Goal: Task Accomplishment & Management: Manage account settings

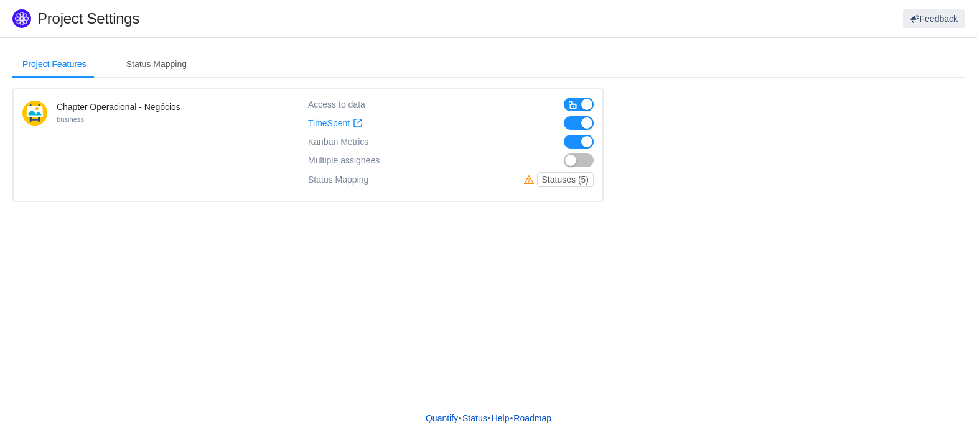
click at [352, 164] on span "Multiple assignees" at bounding box center [344, 161] width 72 height 11
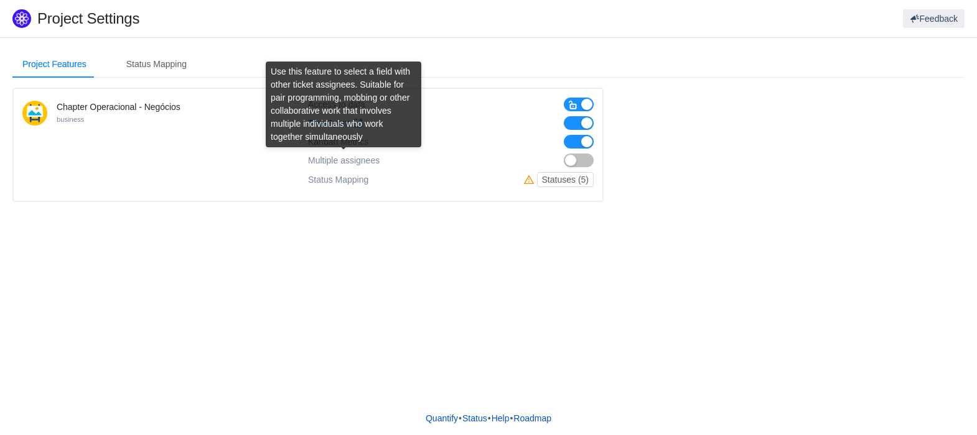
click at [352, 164] on span "Multiple assignees" at bounding box center [344, 161] width 72 height 11
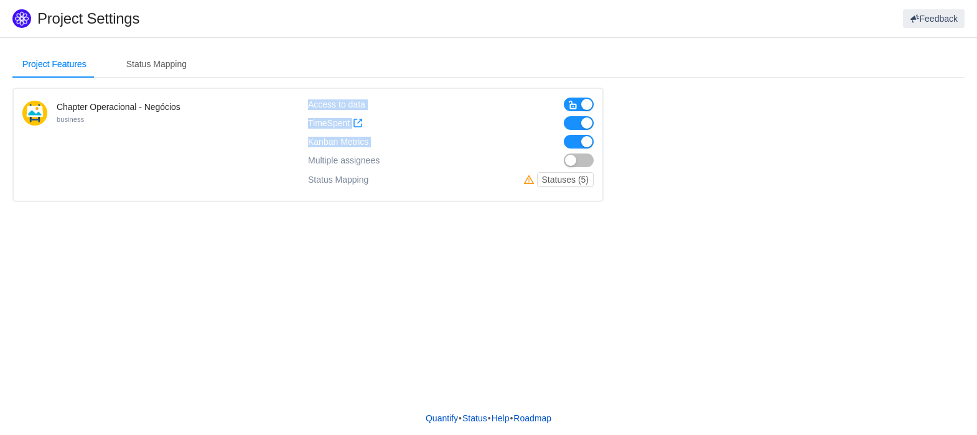
click at [309, 162] on div "Chapter Operacional - Negócios business Access to data TimeSpent TimeSpent Kanb…" at bounding box center [307, 145] width 591 height 114
click at [309, 162] on span "Multiple assignees" at bounding box center [344, 161] width 72 height 11
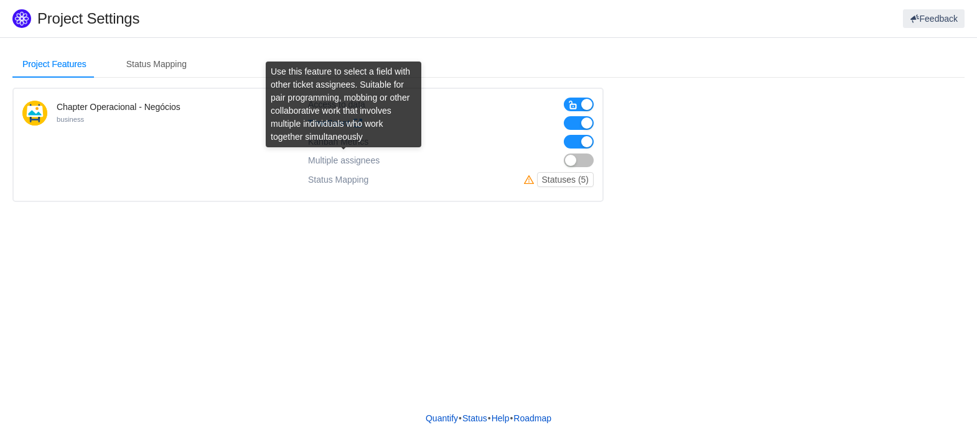
drag, startPoint x: 310, startPoint y: 162, endPoint x: 382, endPoint y: 159, distance: 71.6
click at [382, 159] on div "Multiple assignees" at bounding box center [451, 161] width 286 height 14
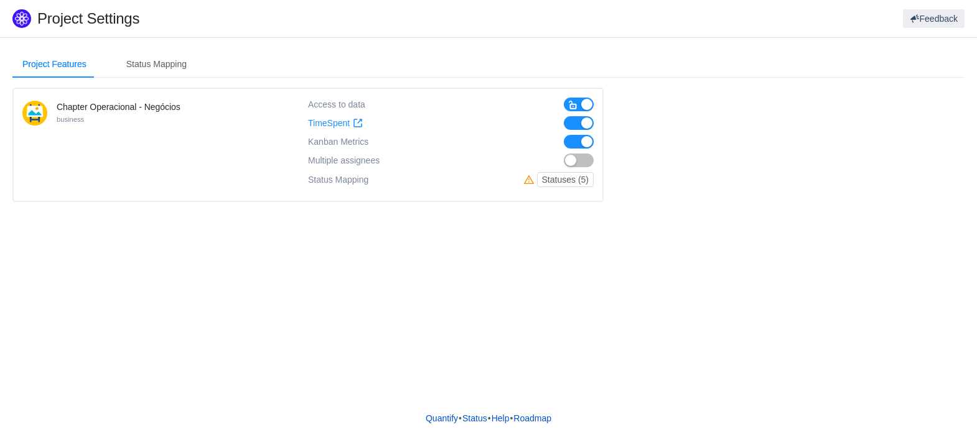
copy span "Multiple assignees"
click at [572, 102] on span "button" at bounding box center [573, 105] width 10 height 10
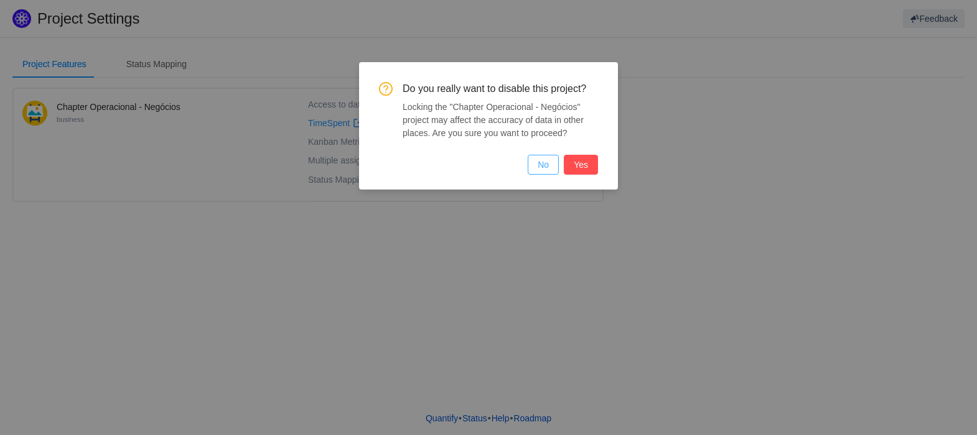
click at [550, 161] on button "No" at bounding box center [543, 165] width 31 height 20
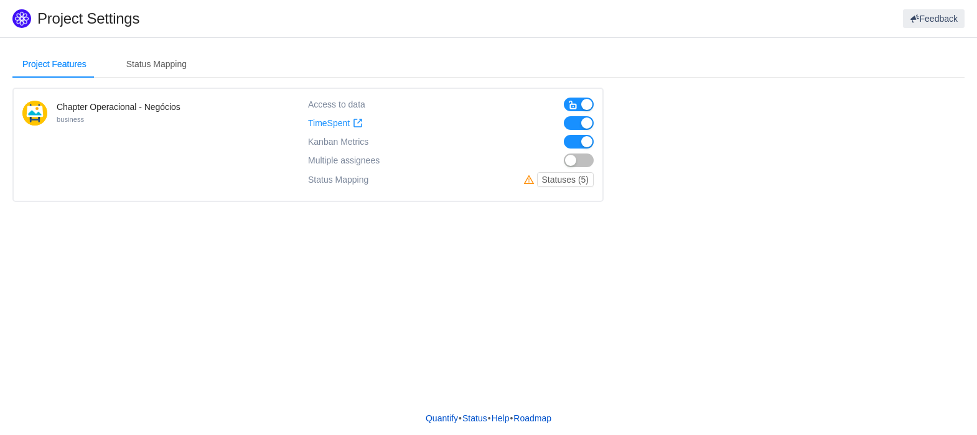
click at [570, 142] on button "button" at bounding box center [579, 142] width 30 height 14
click at [581, 145] on button "button" at bounding box center [579, 142] width 30 height 14
click at [551, 183] on button "Statuses (5)" at bounding box center [565, 179] width 57 height 15
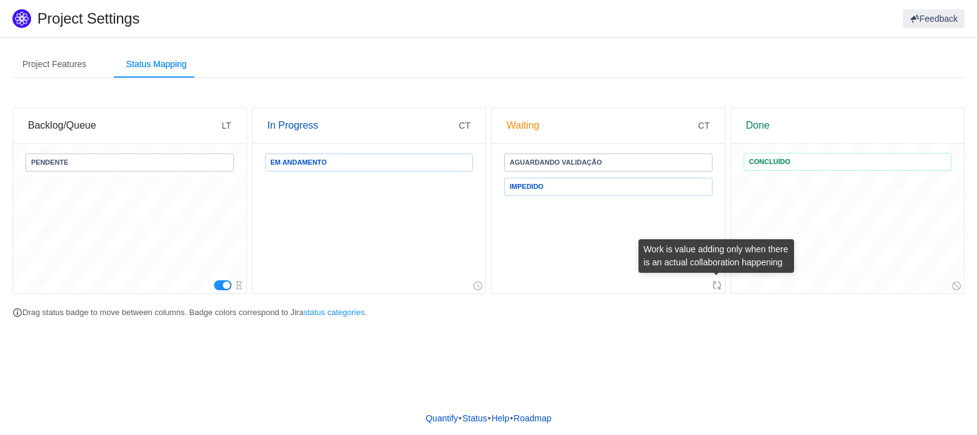
click at [716, 283] on icon at bounding box center [717, 286] width 10 height 10
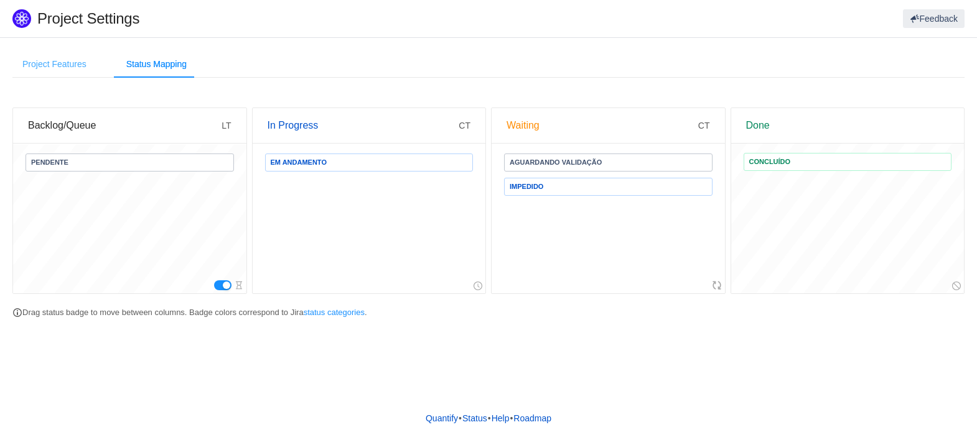
click at [34, 53] on div "Project Features" at bounding box center [54, 64] width 84 height 28
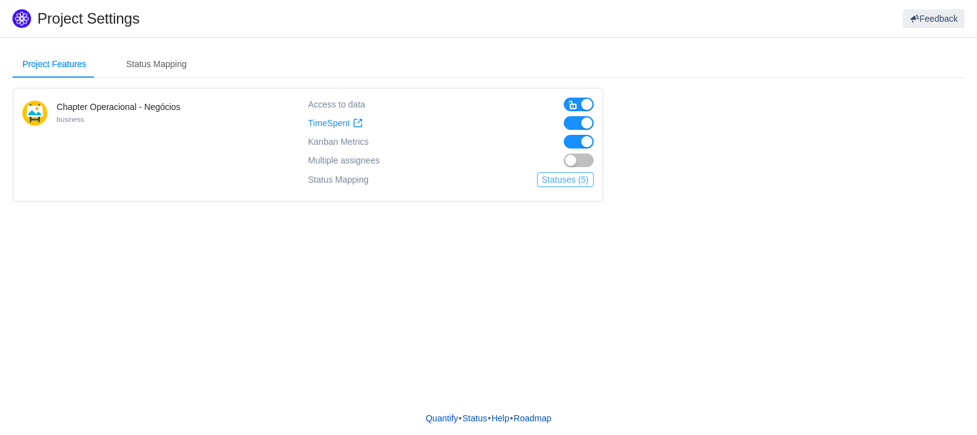
click at [573, 179] on button "Statuses (5)" at bounding box center [565, 179] width 57 height 15
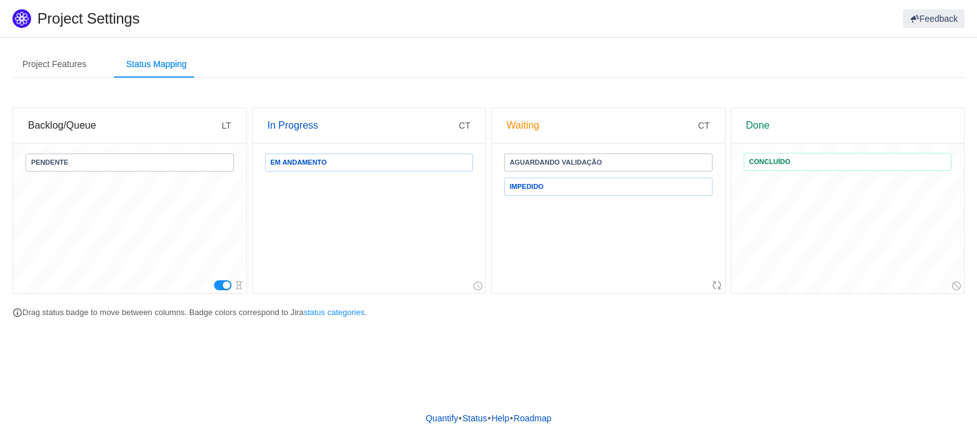
click at [566, 193] on span "IMPEDIDO" at bounding box center [608, 187] width 208 height 18
click at [569, 187] on span "IMPEDIDO" at bounding box center [608, 187] width 208 height 18
drag, startPoint x: 569, startPoint y: 187, endPoint x: 911, endPoint y: 353, distance: 380.6
click at [911, 353] on div "Project Features Status Mapping Chapter Operacional - Negócios business Access …" at bounding box center [488, 219] width 977 height 365
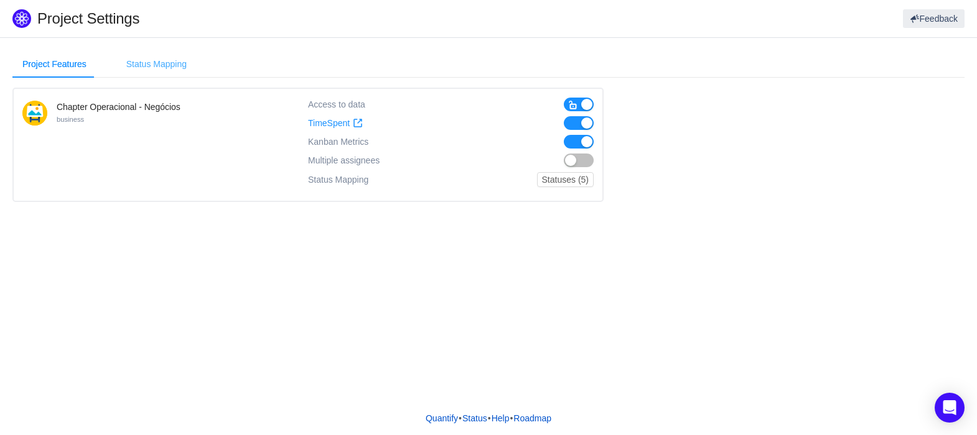
click at [128, 56] on div "Status Mapping" at bounding box center [156, 64] width 80 height 28
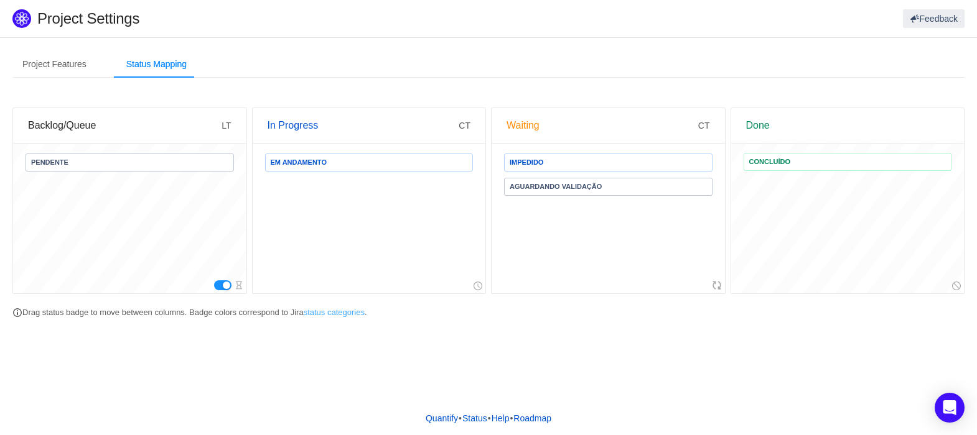
click at [342, 315] on link "status categories" at bounding box center [334, 312] width 61 height 9
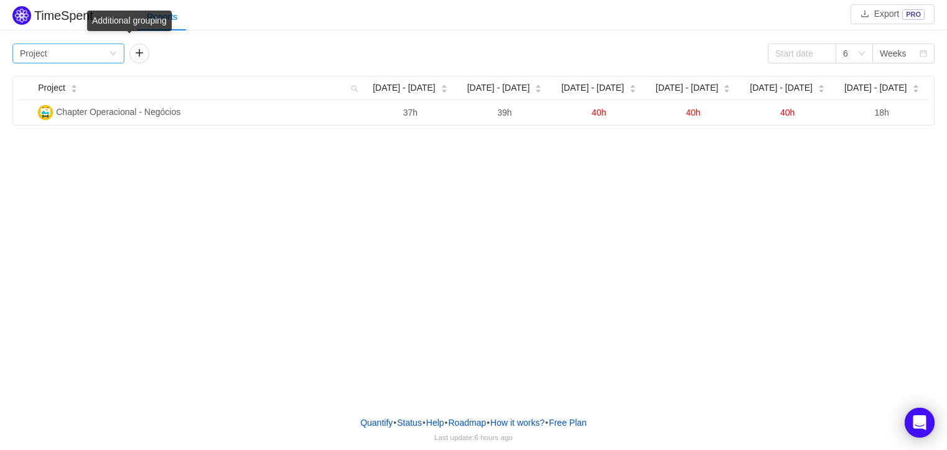
click at [106, 53] on div "Group by Project" at bounding box center [64, 53] width 89 height 19
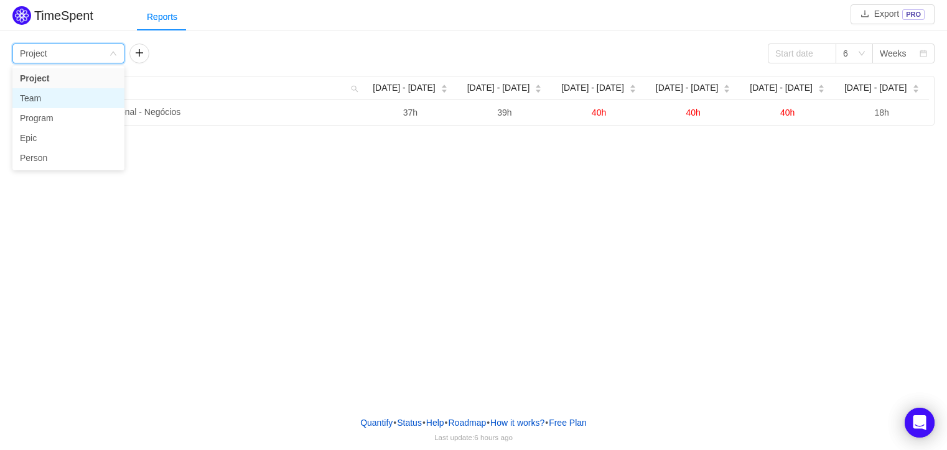
click at [63, 101] on li "Team" at bounding box center [68, 98] width 112 height 20
click at [68, 53] on div "Group by Team" at bounding box center [64, 53] width 89 height 19
click at [40, 156] on li "Person" at bounding box center [68, 158] width 112 height 20
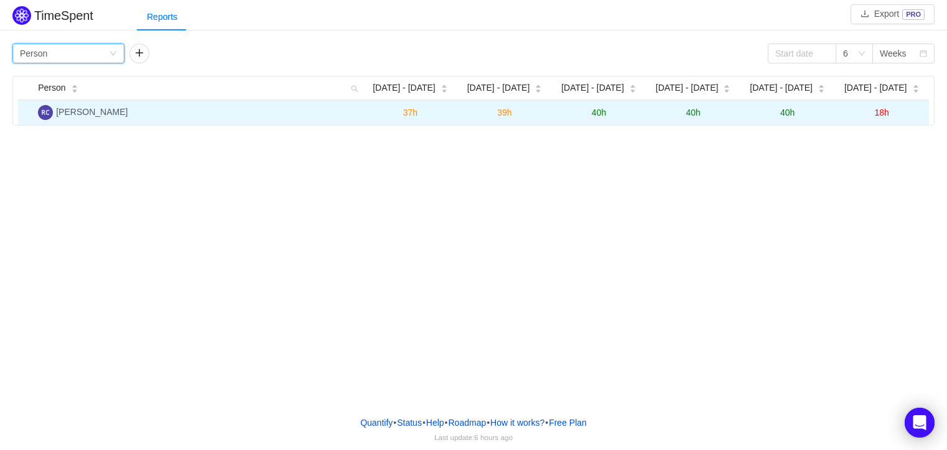
click at [375, 116] on td "37h" at bounding box center [410, 112] width 95 height 25
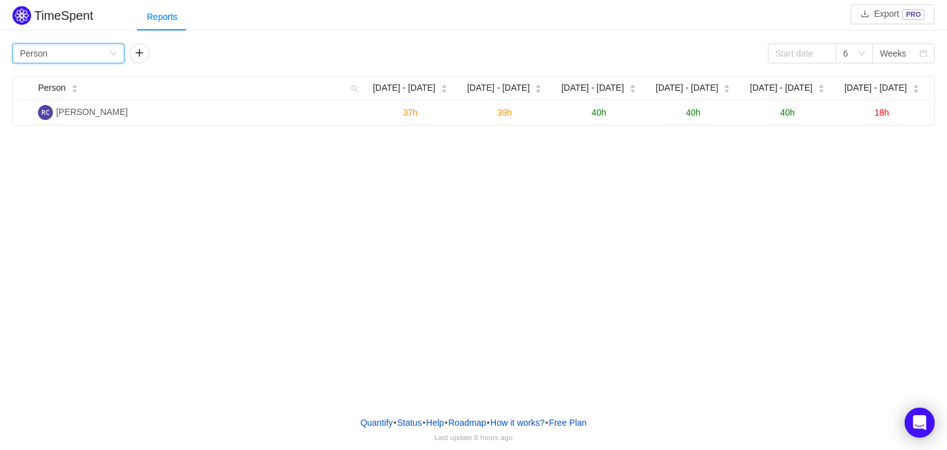
click at [68, 49] on div "Group by Person" at bounding box center [64, 53] width 89 height 19
click at [56, 76] on li "Project" at bounding box center [68, 78] width 112 height 20
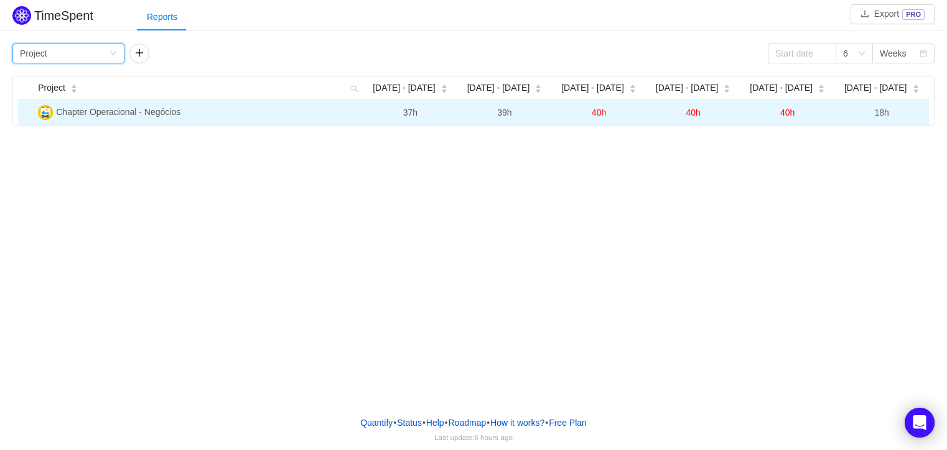
click at [403, 111] on span "37h" at bounding box center [410, 113] width 14 height 10
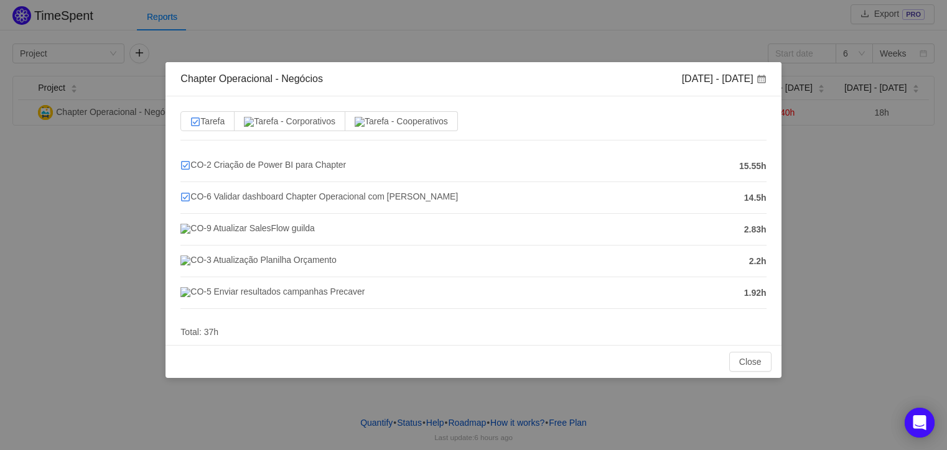
click at [847, 167] on div "Chapter Operacional - Negócios Aug 4 - 10 Tarefa Tarefa - Corporativos Tarefa -…" at bounding box center [473, 225] width 947 height 450
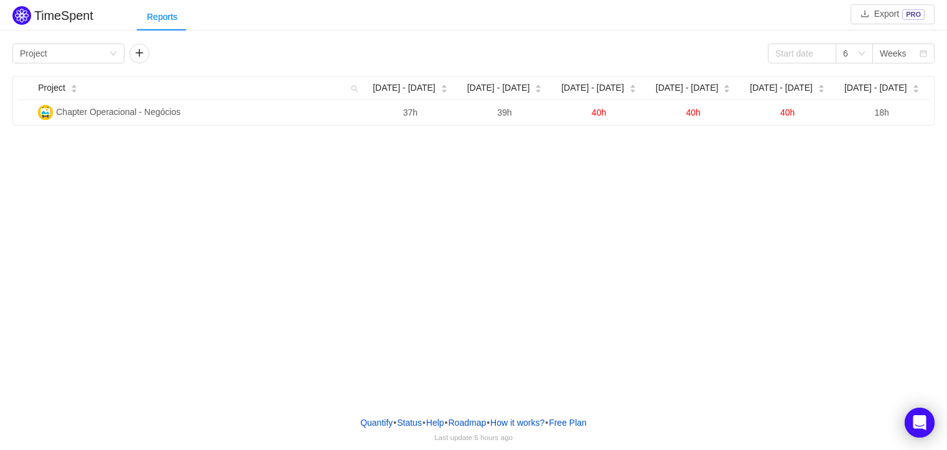
click at [268, 261] on div "TimeSpent Export PRO Reports Group by Project 6 Weeks Project Aug 4 - 10 Aug 11…" at bounding box center [473, 203] width 947 height 406
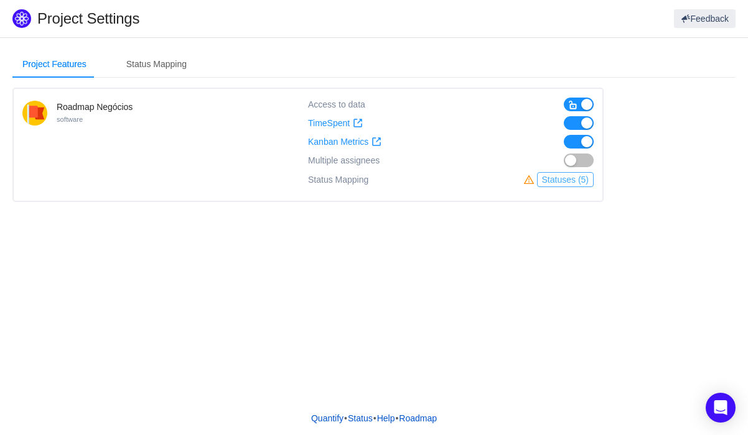
click at [559, 182] on button "Statuses (5)" at bounding box center [565, 179] width 57 height 15
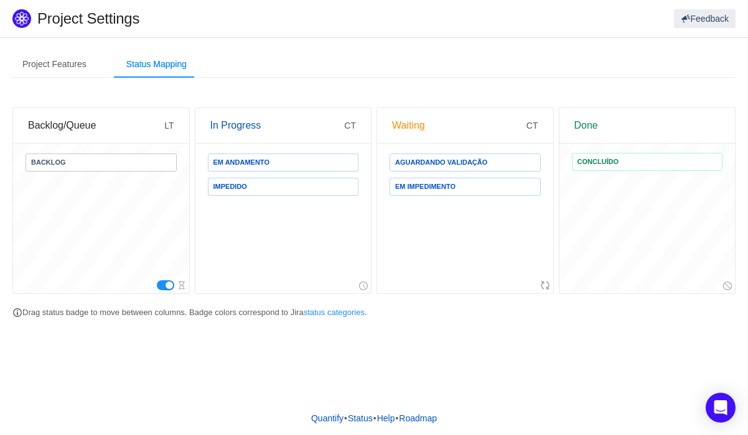
click at [302, 186] on span "IMPEDIDO" at bounding box center [283, 187] width 151 height 18
drag, startPoint x: 302, startPoint y: 186, endPoint x: 240, endPoint y: 317, distance: 145.3
click at [240, 317] on p "Drag status badge to move between columns. Badge colors correspond to Jira stat…" at bounding box center [373, 313] width 723 height 12
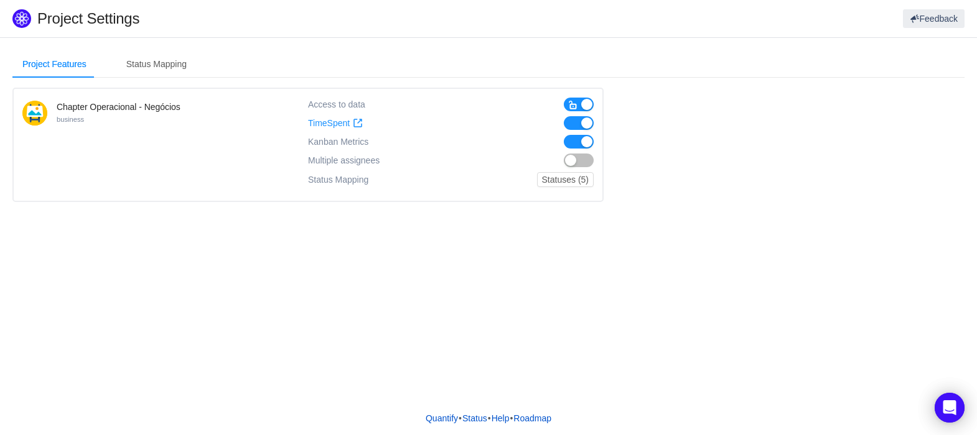
click at [580, 115] on div "Access to data TimeSpent TimeSpent Kanban Metrics Kanban Metrics Multiple assig…" at bounding box center [451, 145] width 286 height 95
click at [574, 129] on button "button" at bounding box center [579, 123] width 30 height 14
click at [584, 122] on button "button" at bounding box center [579, 123] width 30 height 14
click at [574, 122] on button "button" at bounding box center [579, 123] width 30 height 14
click at [582, 122] on button "button" at bounding box center [579, 123] width 30 height 14
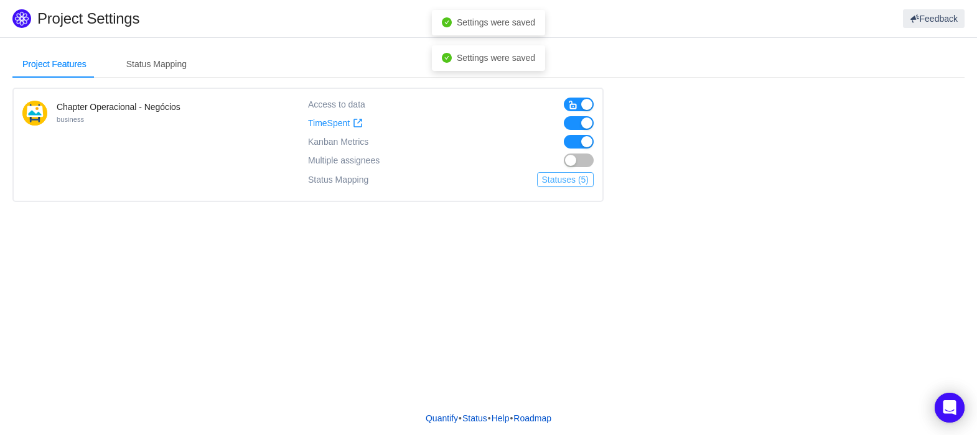
click at [572, 181] on button "Statuses (5)" at bounding box center [565, 179] width 57 height 15
